Goal: Information Seeking & Learning: Learn about a topic

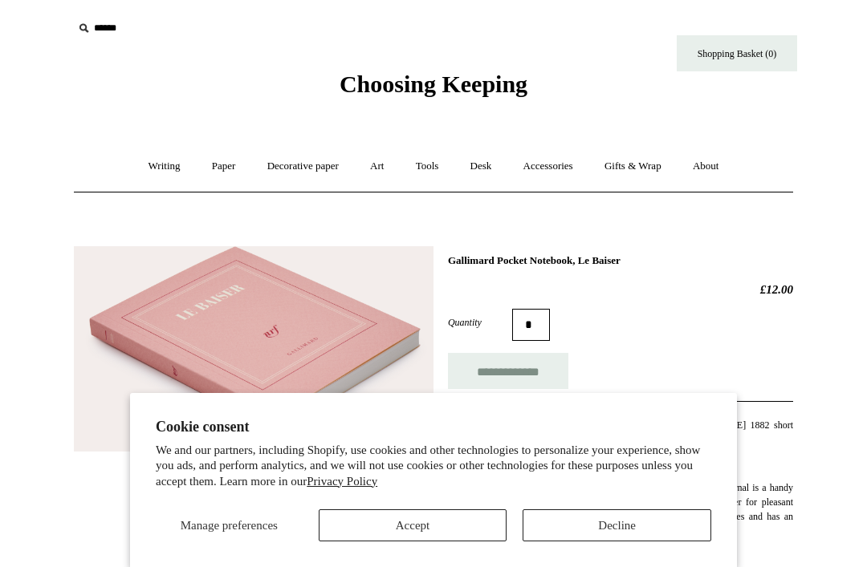
click at [556, 518] on button "Decline" at bounding box center [616, 526] width 189 height 32
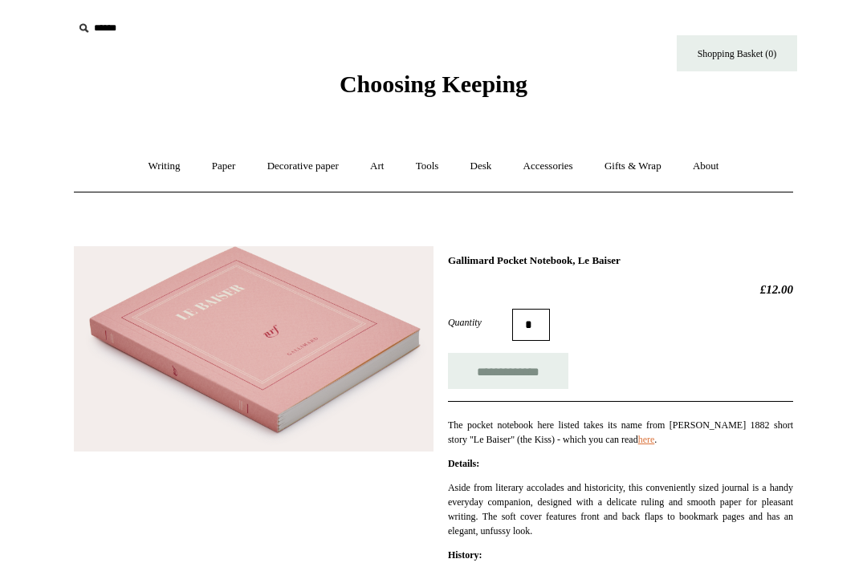
click at [154, 173] on link "Writing +" at bounding box center [164, 166] width 61 height 43
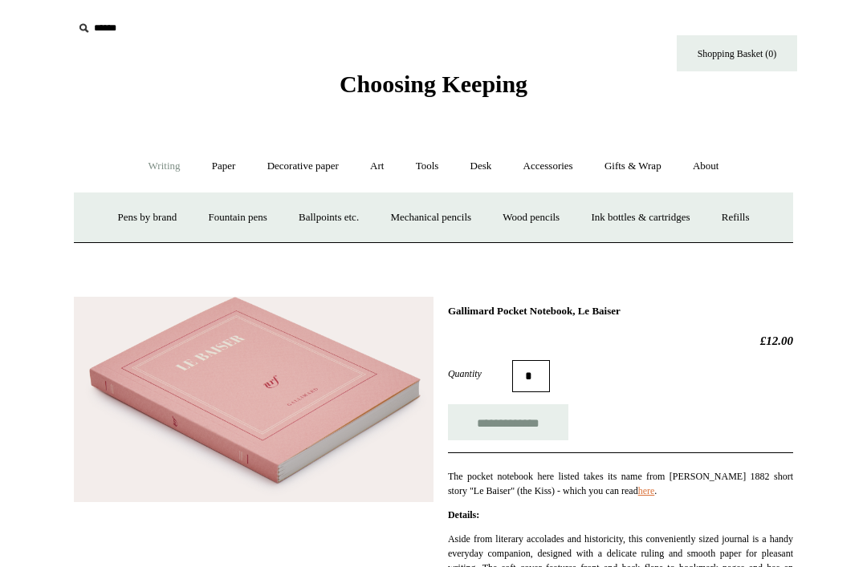
click at [154, 167] on link "Writing -" at bounding box center [164, 166] width 61 height 43
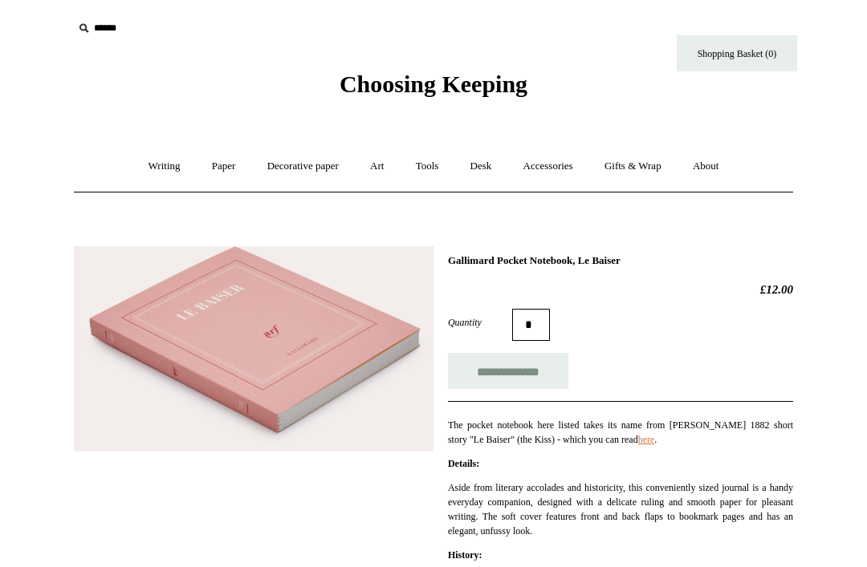
click at [164, 149] on link "Writing +" at bounding box center [164, 166] width 61 height 43
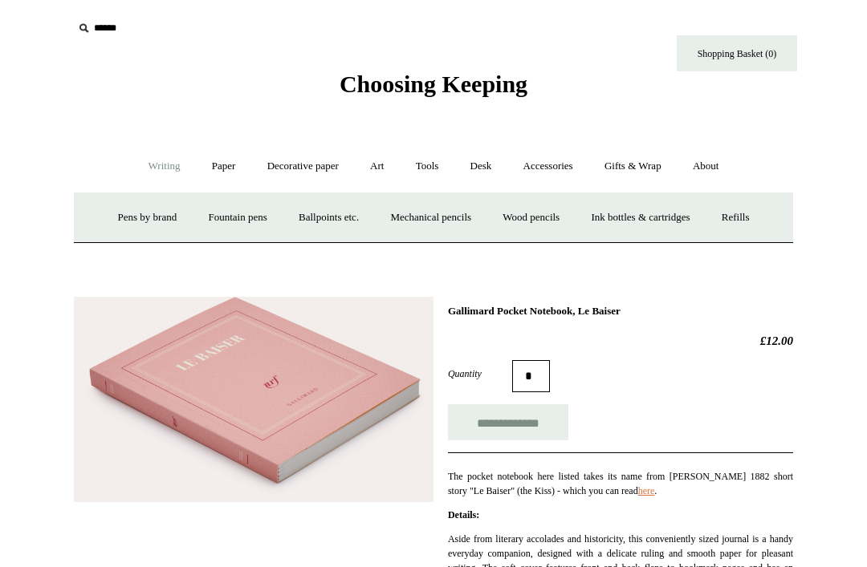
click at [526, 216] on link "Wood pencils +" at bounding box center [531, 218] width 86 height 43
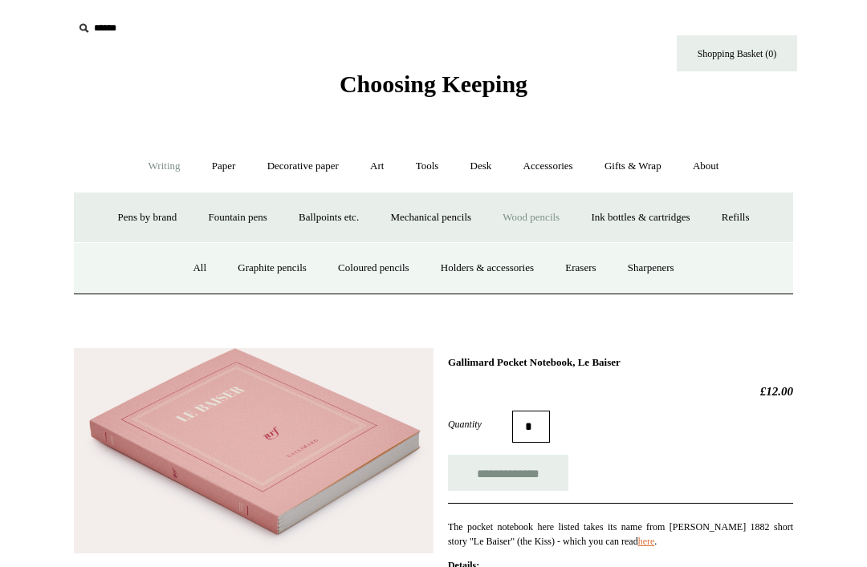
click at [181, 262] on link "All" at bounding box center [199, 268] width 43 height 43
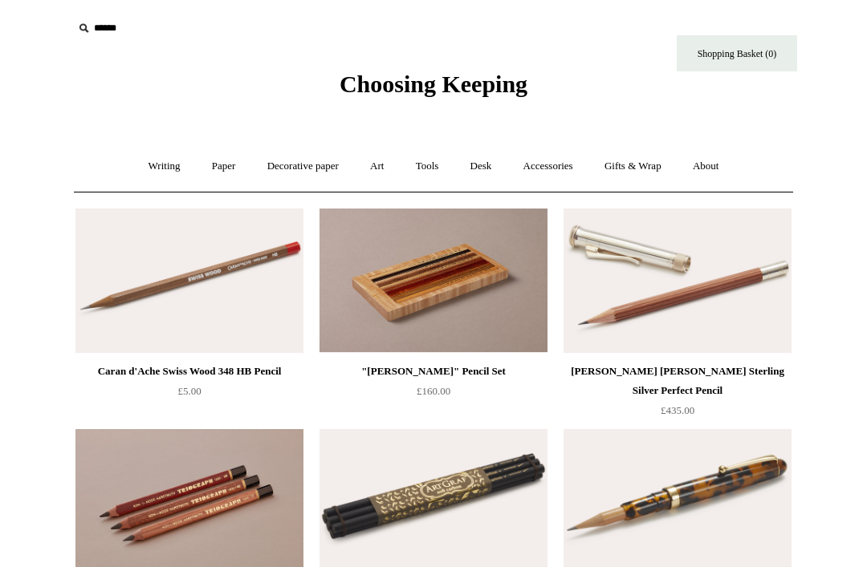
click at [149, 172] on link "Writing +" at bounding box center [164, 166] width 61 height 43
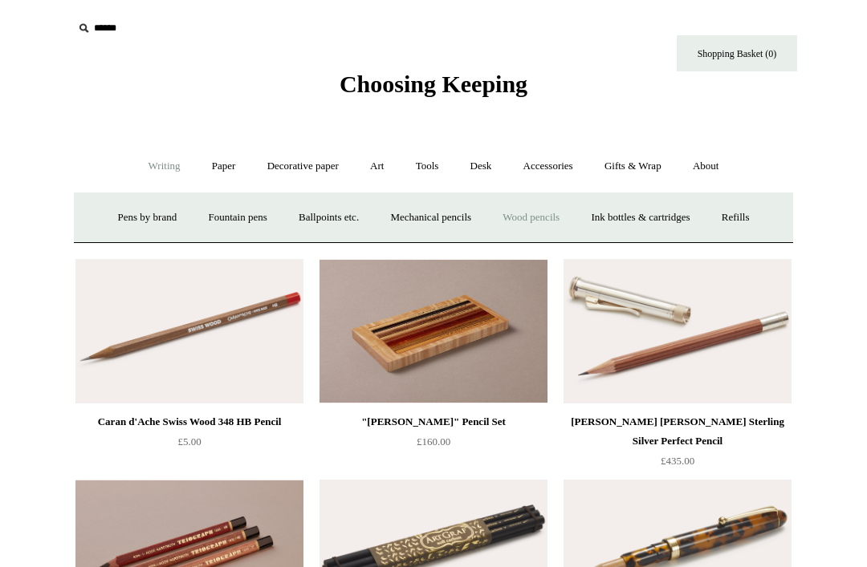
click at [303, 221] on link "Ballpoints etc. +" at bounding box center [328, 218] width 89 height 43
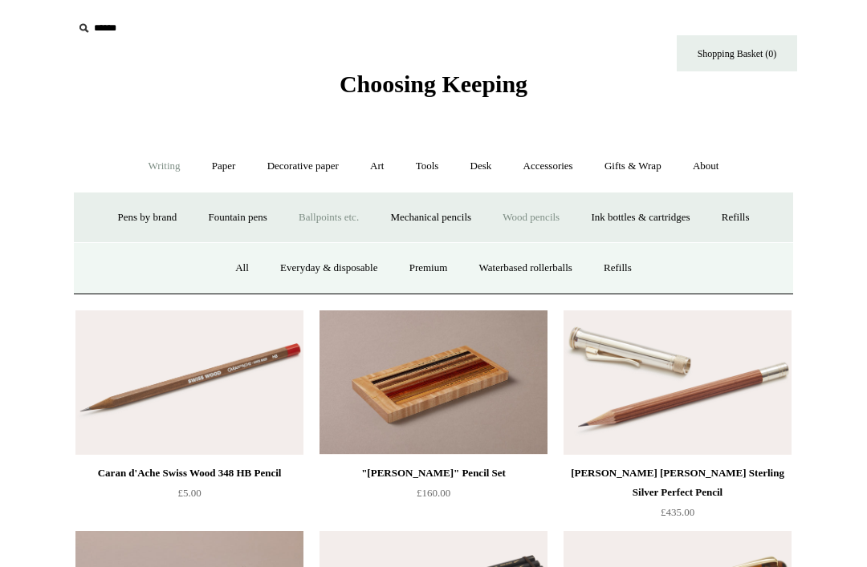
click at [236, 265] on link "All" at bounding box center [242, 268] width 43 height 43
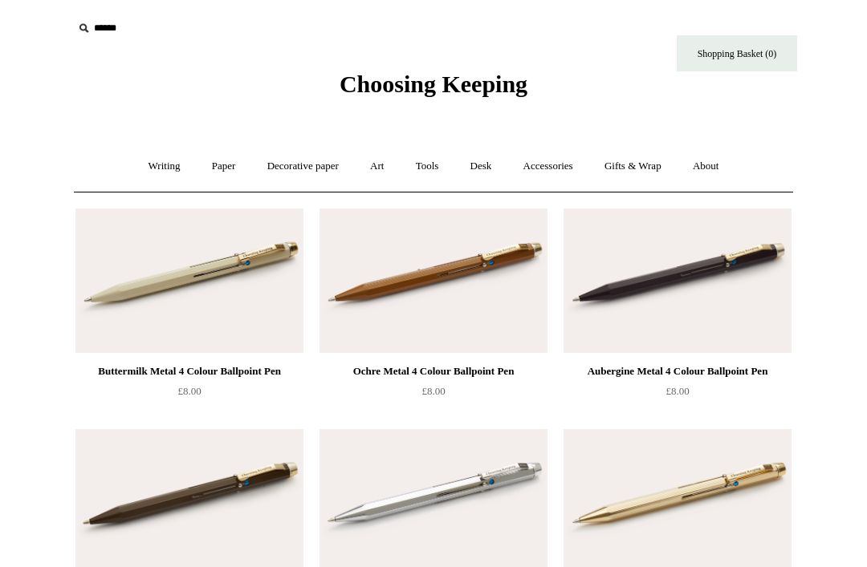
click at [155, 175] on link "Writing +" at bounding box center [164, 166] width 61 height 43
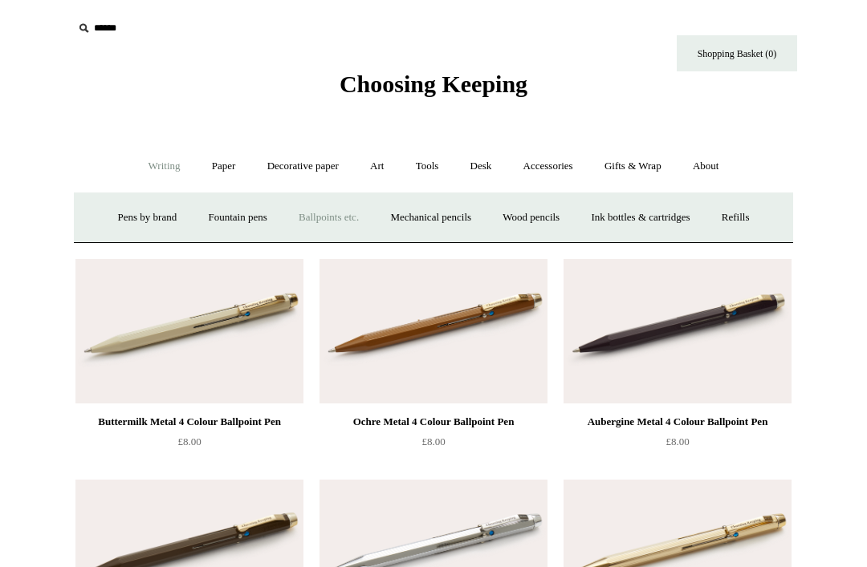
click at [193, 225] on link "Fountain pens +" at bounding box center [236, 218] width 87 height 43
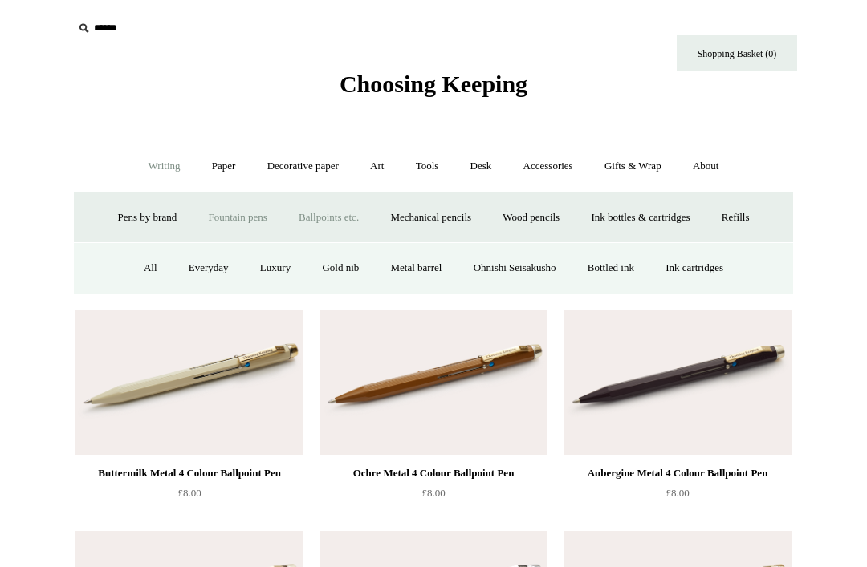
click at [135, 273] on link "All" at bounding box center [150, 268] width 43 height 43
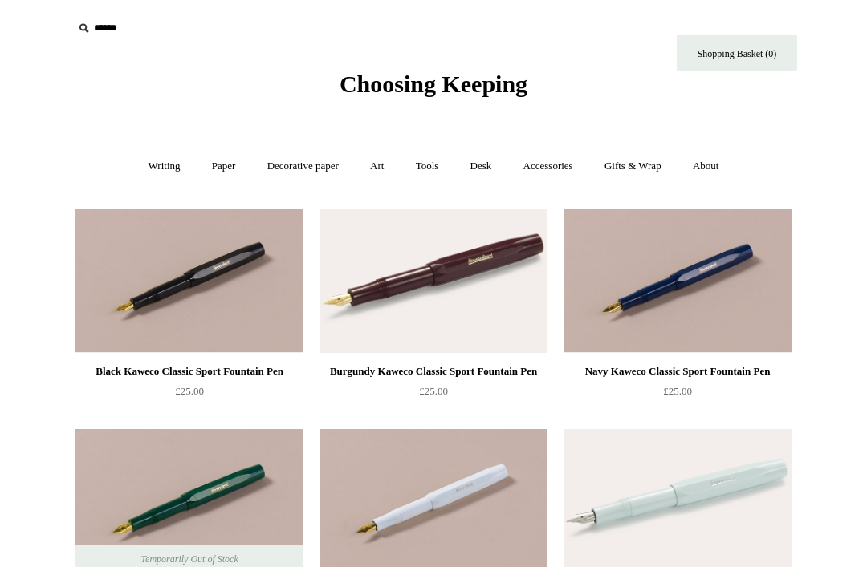
click at [218, 173] on link "Paper +" at bounding box center [223, 166] width 53 height 43
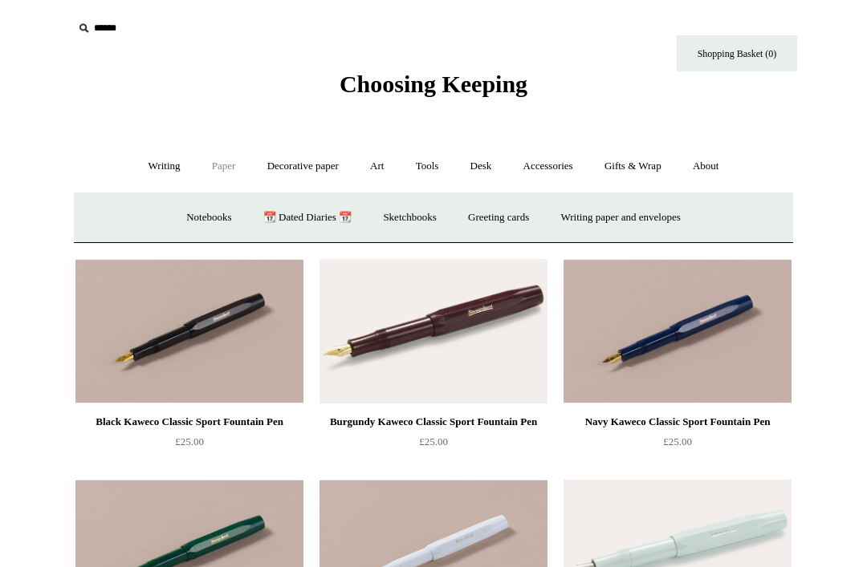
click at [201, 221] on link "Notebooks +" at bounding box center [209, 218] width 74 height 43
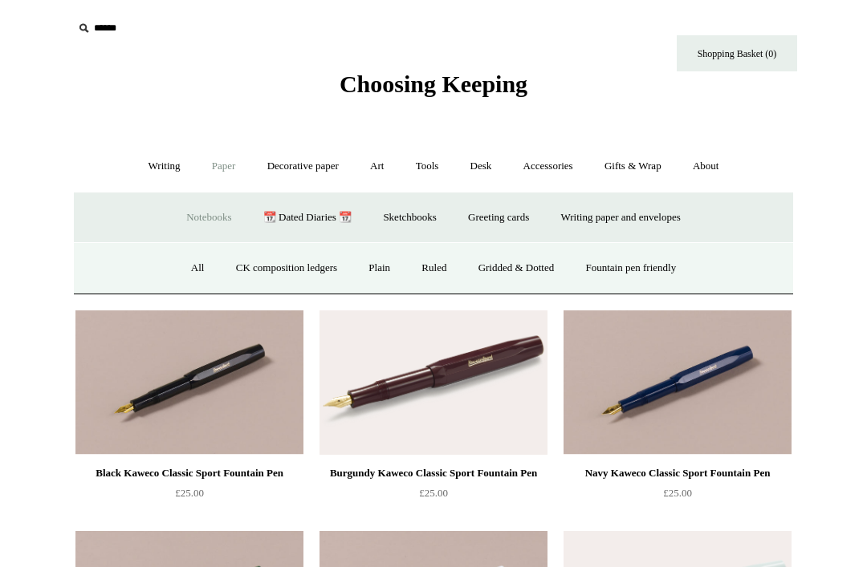
click at [194, 266] on link "All" at bounding box center [198, 268] width 43 height 43
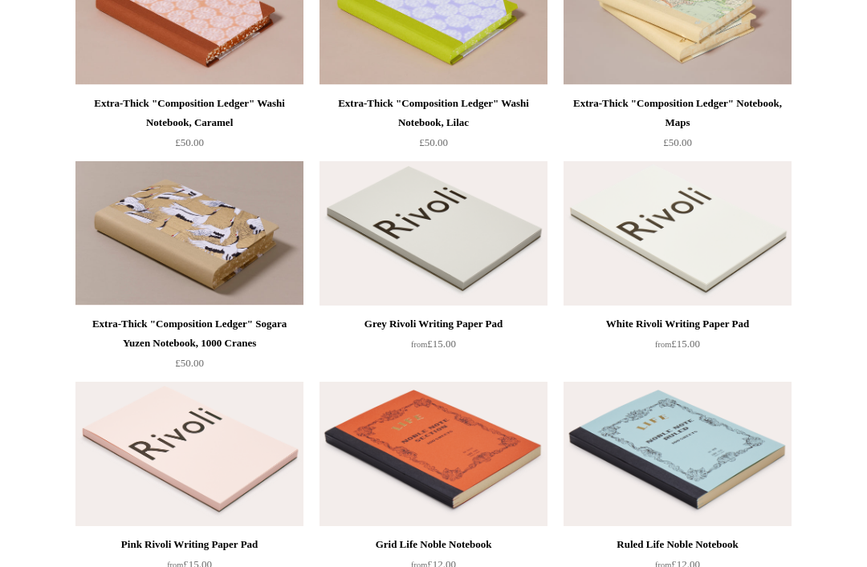
scroll to position [1846, 0]
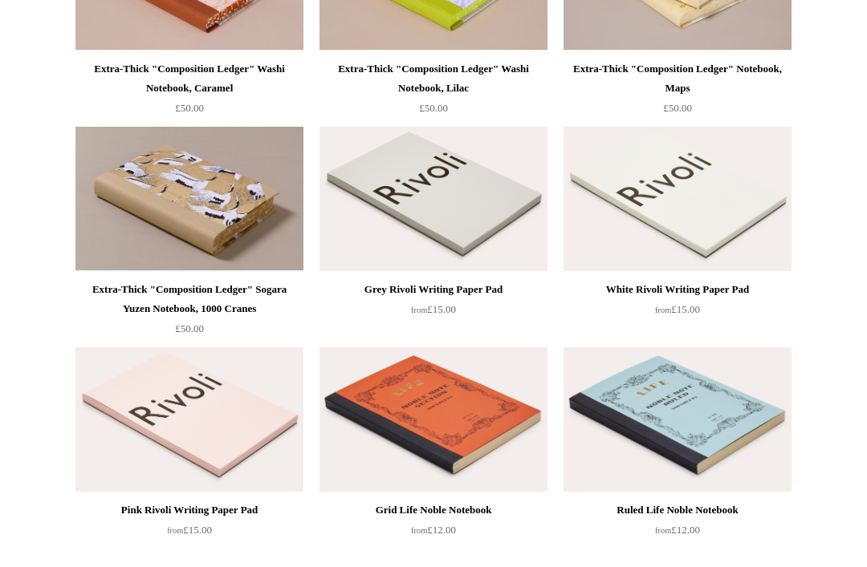
click at [110, 452] on img at bounding box center [189, 420] width 228 height 144
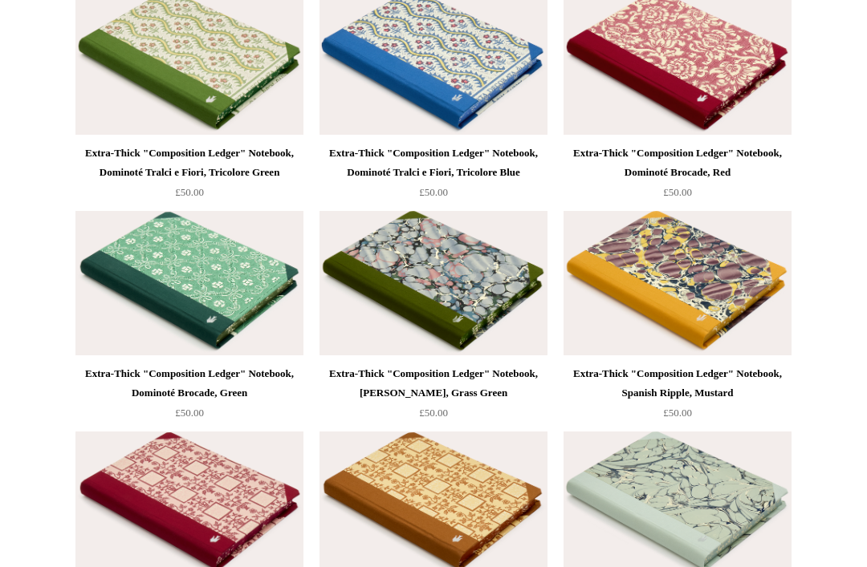
scroll to position [9487, 0]
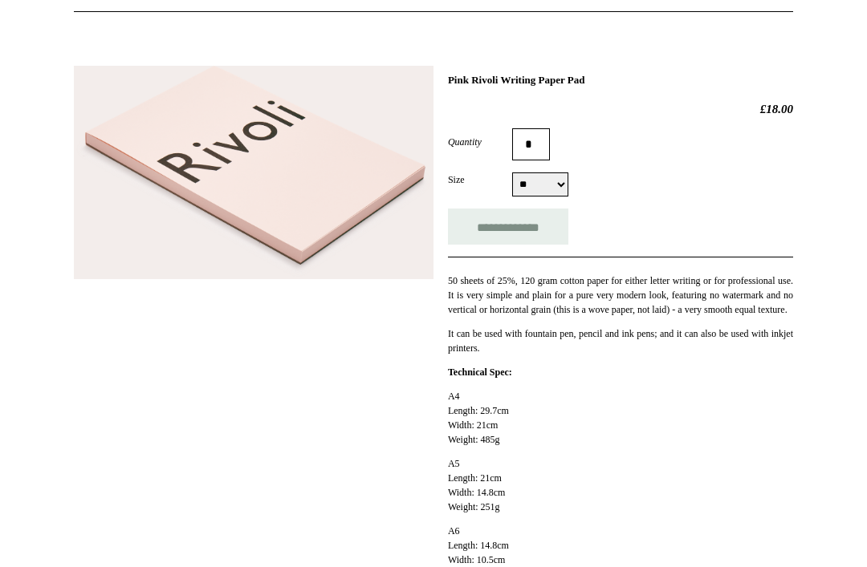
scroll to position [193, 0]
